Goal: Transaction & Acquisition: Purchase product/service

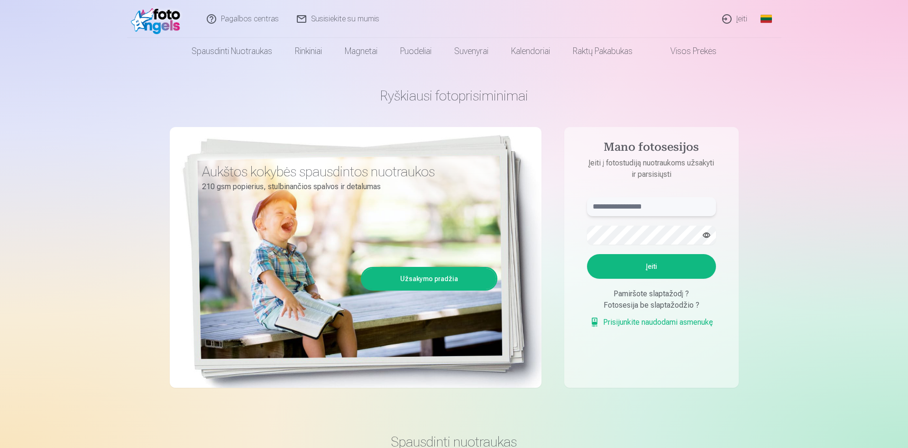
click at [611, 208] on input "text" at bounding box center [651, 206] width 129 height 19
type input "**********"
click at [657, 266] on button "Įeiti" at bounding box center [651, 266] width 129 height 25
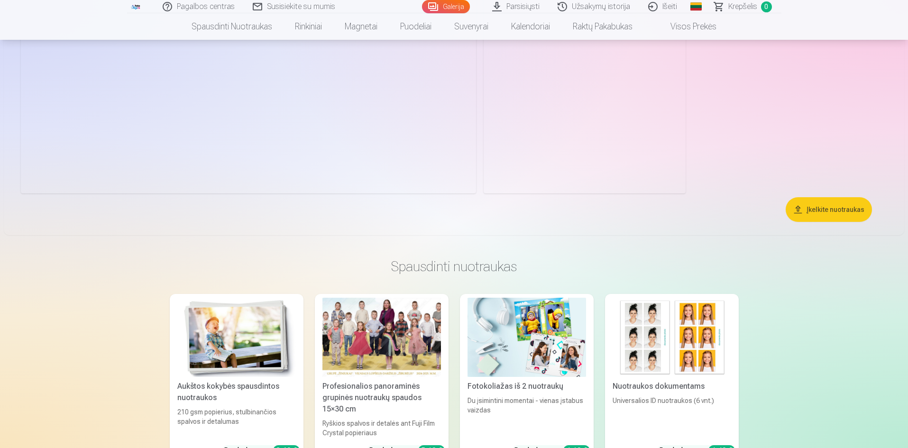
scroll to position [14171, 0]
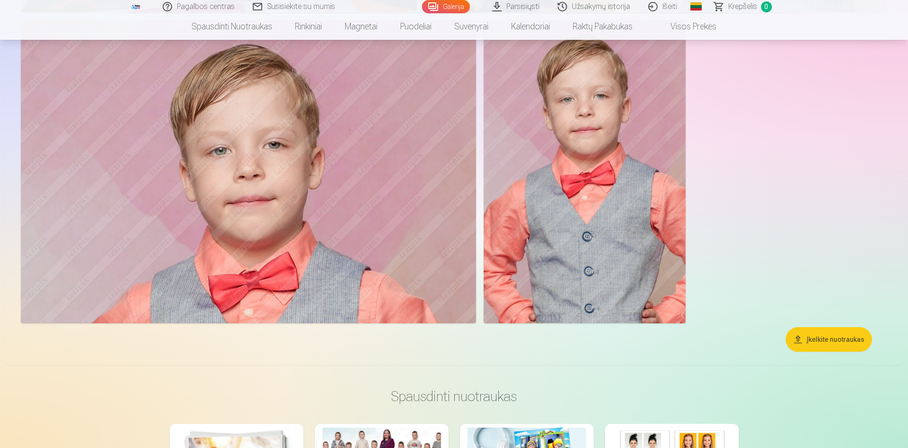
click at [821, 340] on button "Įkelkite nuotraukas" at bounding box center [828, 339] width 86 height 25
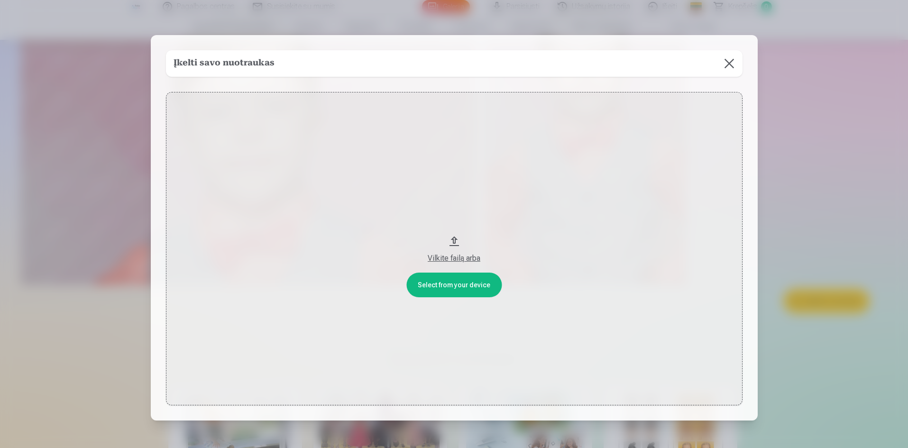
scroll to position [14208, 0]
click at [453, 283] on button "Vilkite failą arba" at bounding box center [455, 249] width 576 height 314
click at [723, 62] on button at bounding box center [730, 63] width 27 height 27
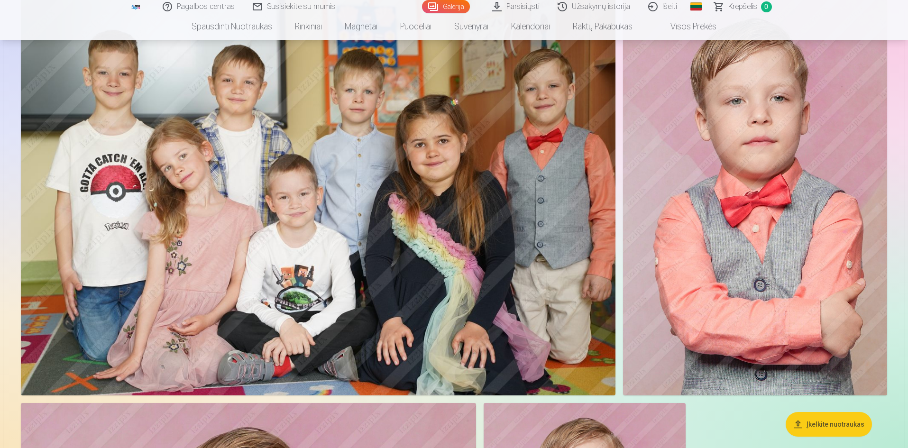
scroll to position [13781, 0]
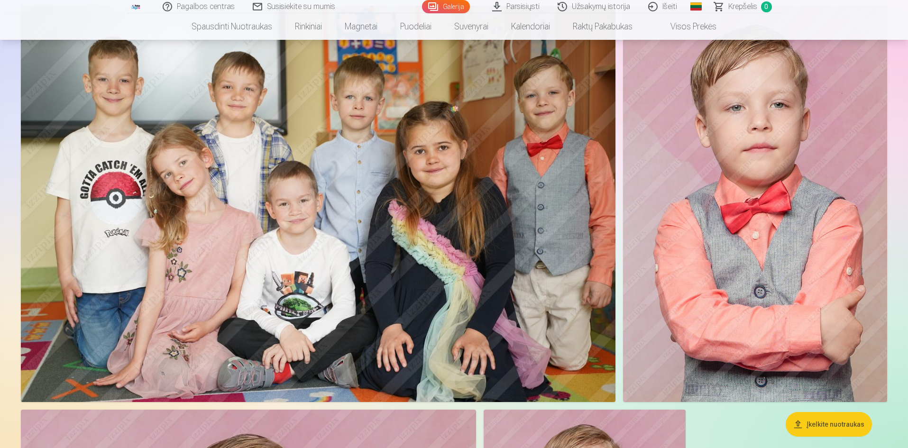
click at [768, 206] on img at bounding box center [755, 204] width 264 height 396
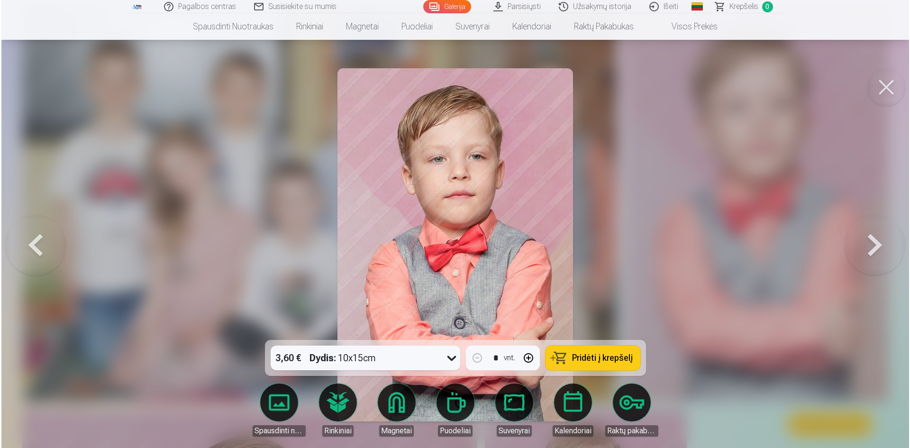
scroll to position [13818, 0]
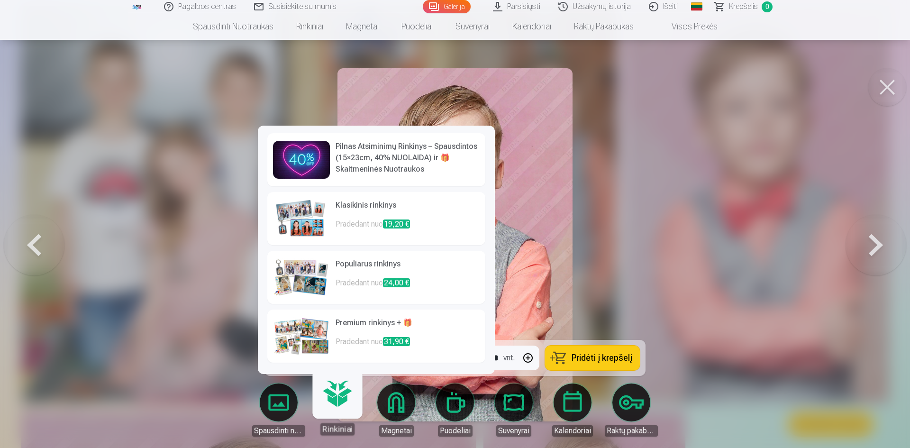
click at [344, 259] on h6 "Populiarus rinkinys" at bounding box center [408, 267] width 144 height 19
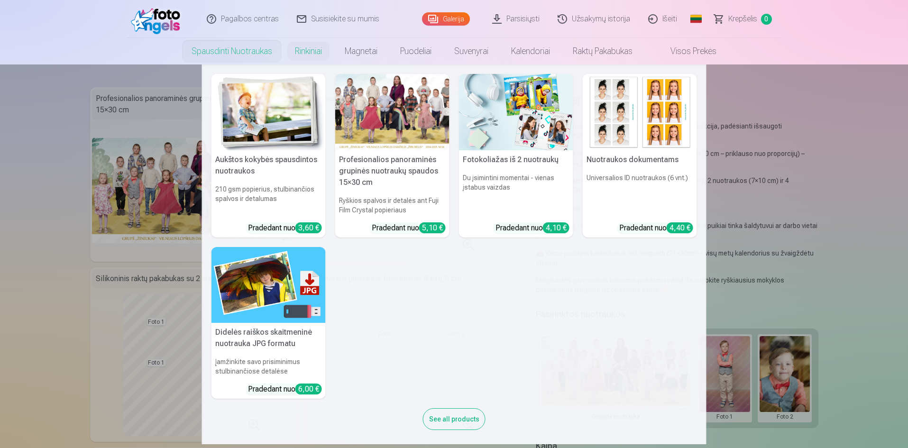
click at [244, 54] on link "Spausdinti nuotraukas" at bounding box center [231, 51] width 103 height 27
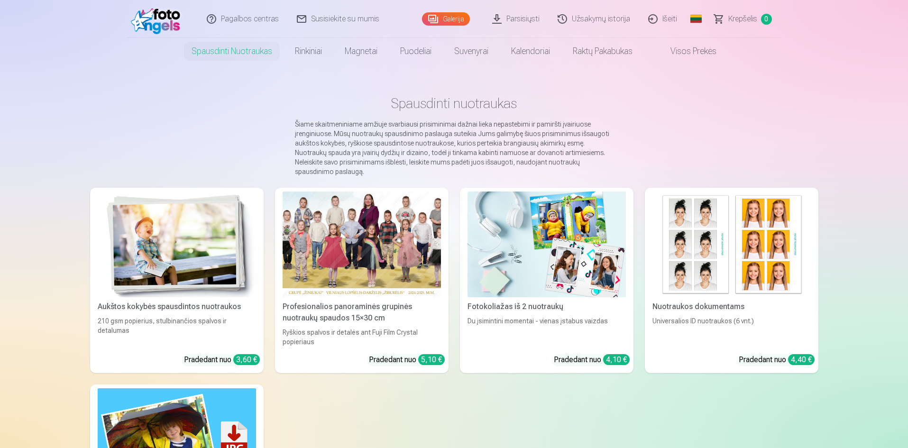
click at [441, 17] on link "Galerija" at bounding box center [446, 18] width 48 height 13
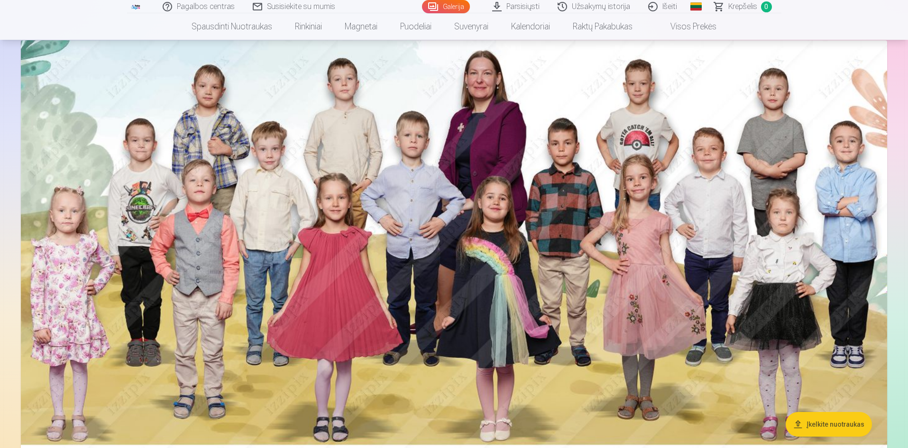
scroll to position [47, 0]
